Goal: Task Accomplishment & Management: Use online tool/utility

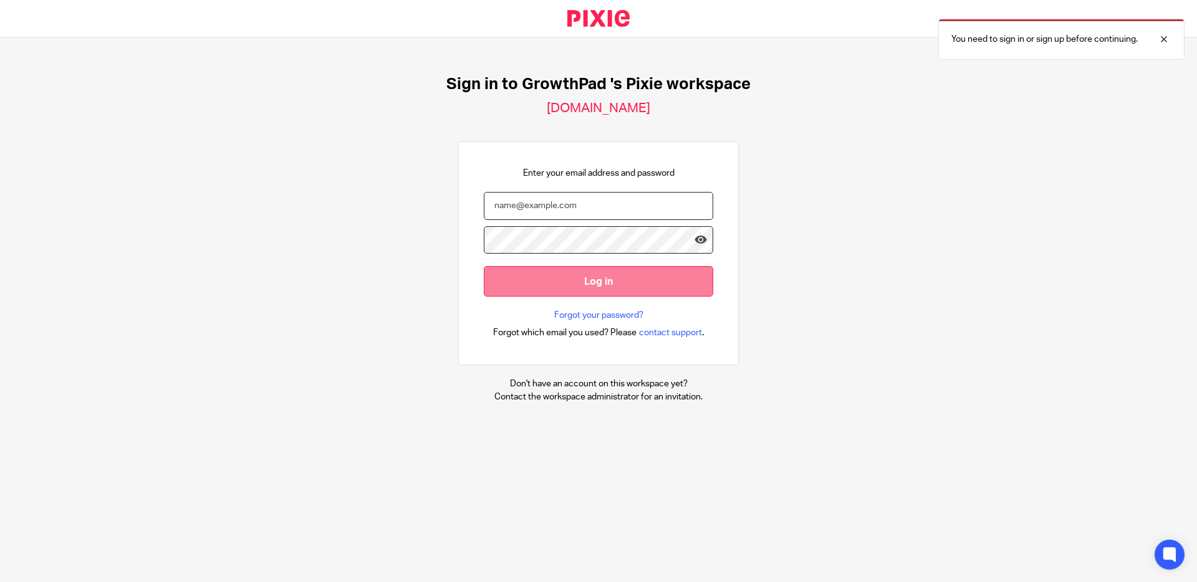
type input "ryan@growthpad.co.uk"
click at [652, 294] on input "Log in" at bounding box center [598, 281] width 229 height 31
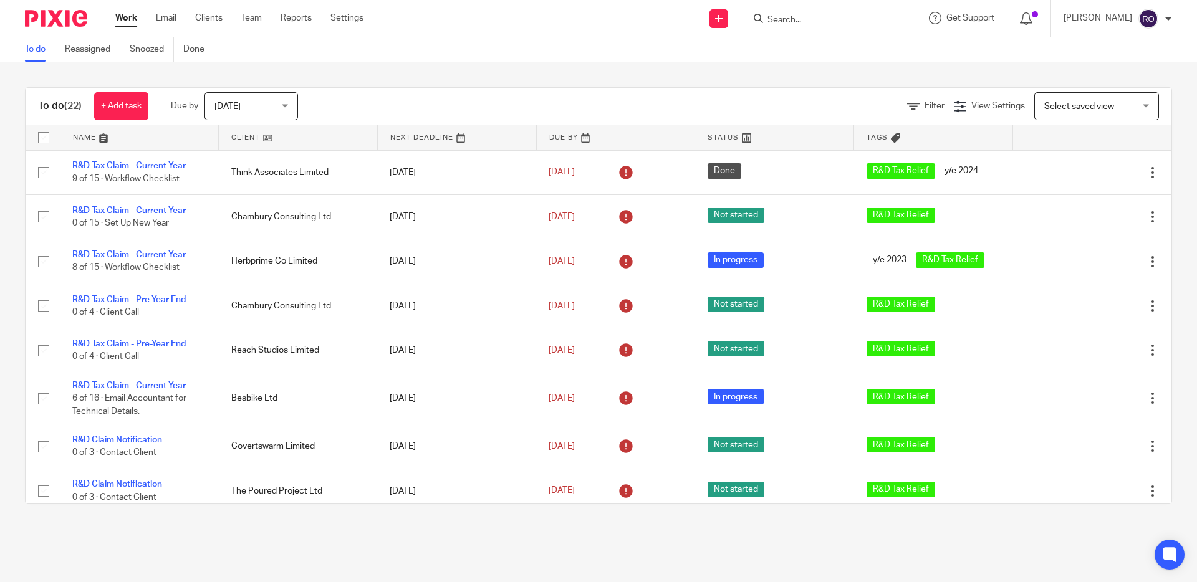
click at [1051, 15] on div at bounding box center [1029, 18] width 44 height 37
click at [1032, 18] on icon at bounding box center [1026, 18] width 12 height 12
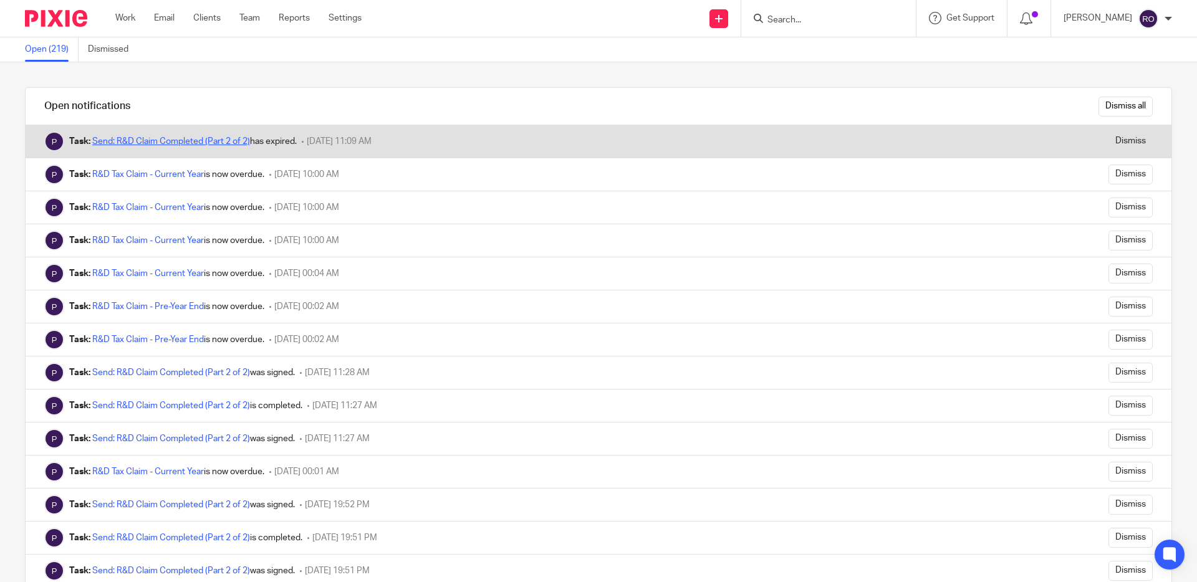
click at [235, 138] on link "Send: R&D Claim Completed (Part 2 of 2)" at bounding box center [171, 141] width 158 height 9
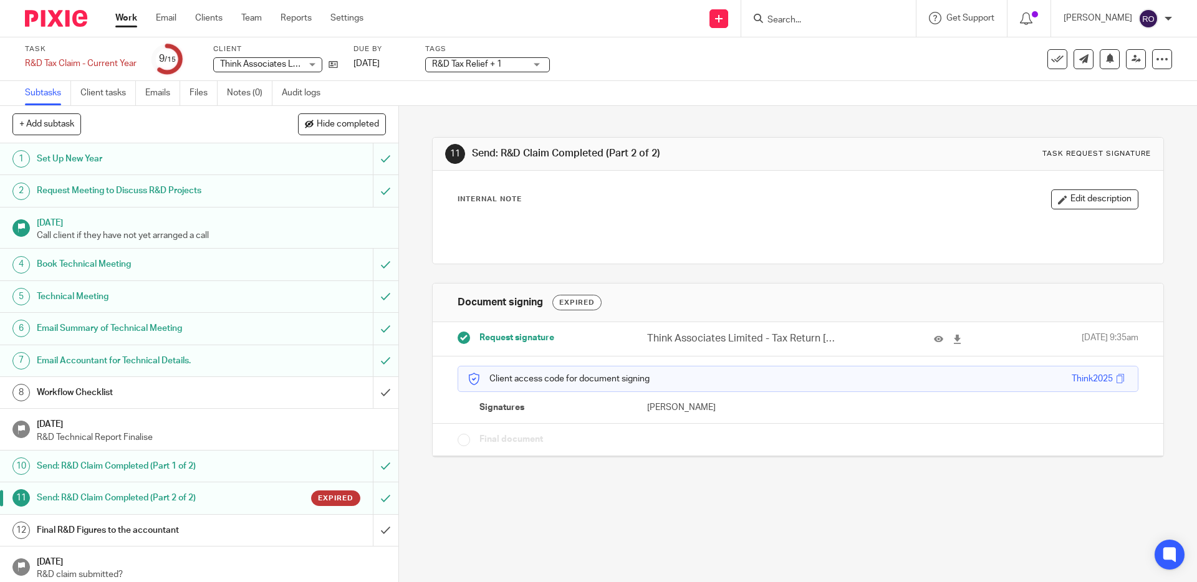
click at [1093, 379] on div "Think2025" at bounding box center [1091, 379] width 41 height 12
click at [1116, 375] on span at bounding box center [1120, 378] width 9 height 9
